Goal: Task Accomplishment & Management: Manage account settings

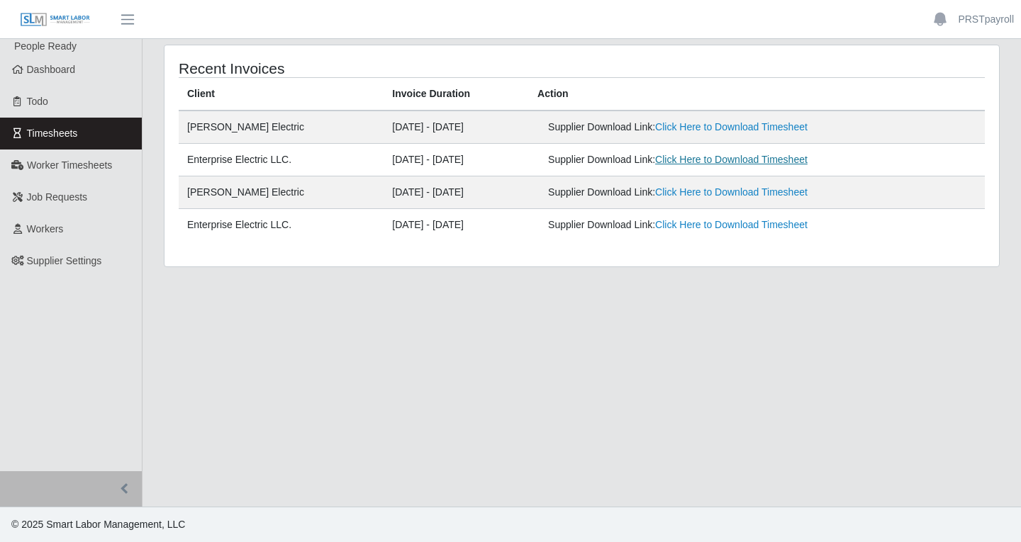
click at [711, 158] on link "Click Here to Download Timesheet" at bounding box center [731, 159] width 152 height 11
click at [730, 228] on link "Click Here to Download Timesheet" at bounding box center [731, 224] width 152 height 11
click at [64, 130] on span "Timesheets" at bounding box center [52, 133] width 51 height 11
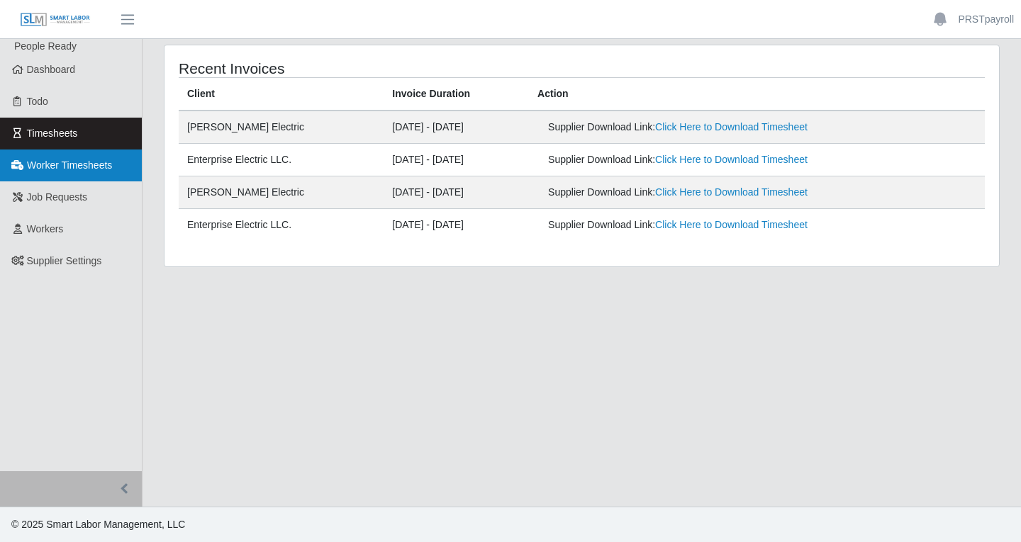
click at [62, 166] on span "Worker Timesheets" at bounding box center [69, 165] width 85 height 11
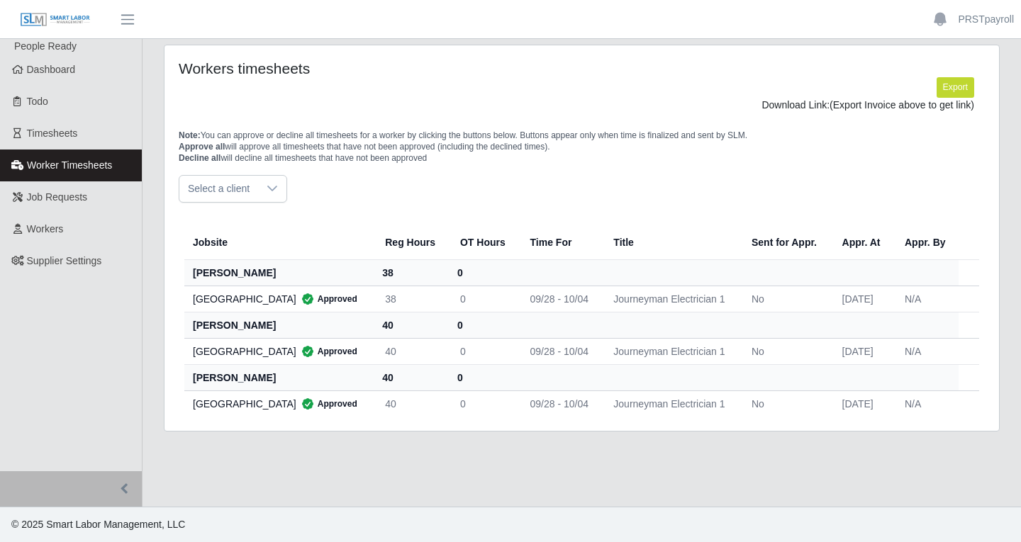
click at [258, 183] on div at bounding box center [272, 189] width 28 height 26
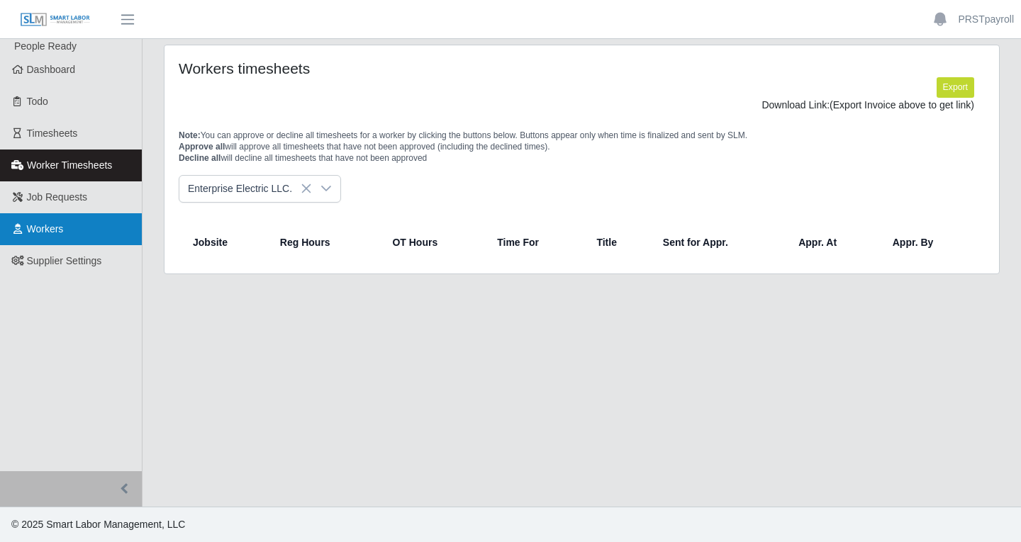
click at [50, 227] on span "Workers" at bounding box center [45, 228] width 37 height 11
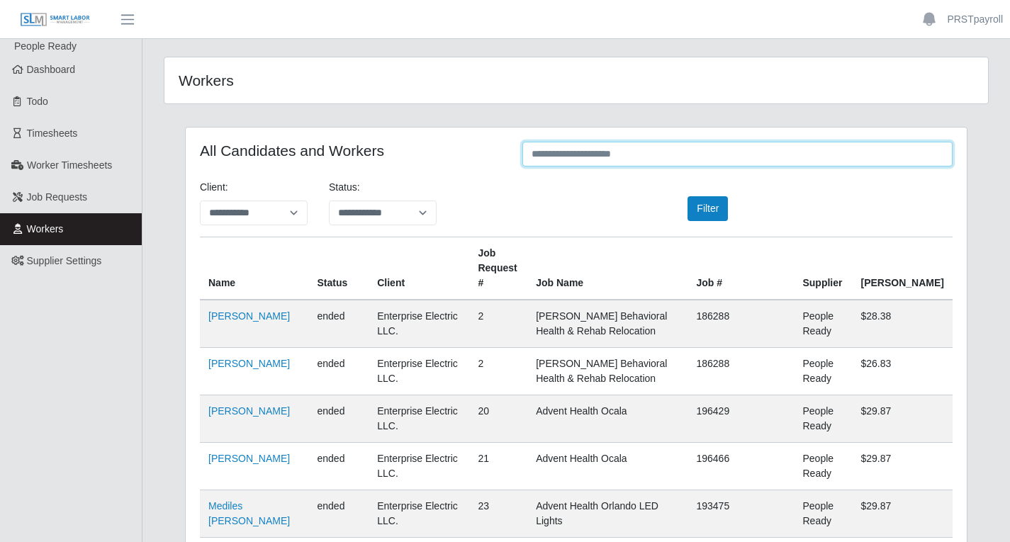
click at [571, 159] on input "text" at bounding box center [738, 154] width 430 height 25
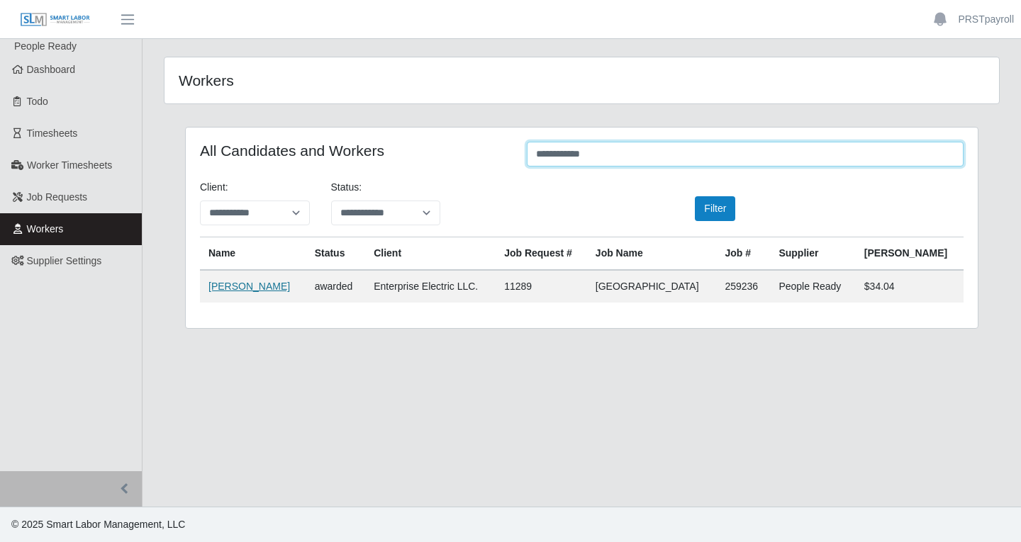
type input "**********"
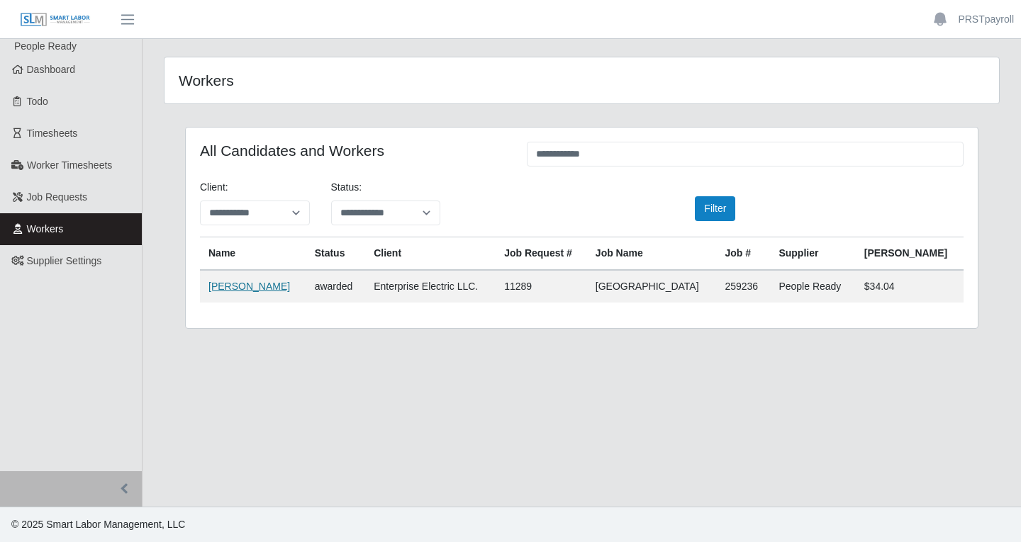
click at [224, 285] on link "David Walker" at bounding box center [249, 286] width 82 height 11
